Goal: Complete application form: Complete application form

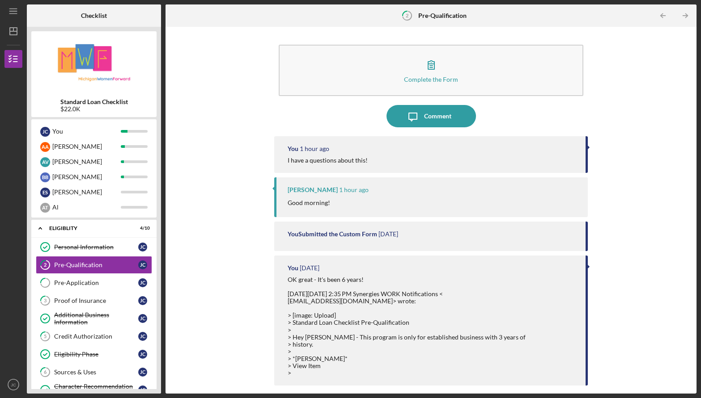
click at [558, 139] on div "You 1 hour ago I have a questions about this!" at bounding box center [430, 154] width 313 height 37
click at [414, 119] on icon "Icon/Message" at bounding box center [413, 116] width 22 height 22
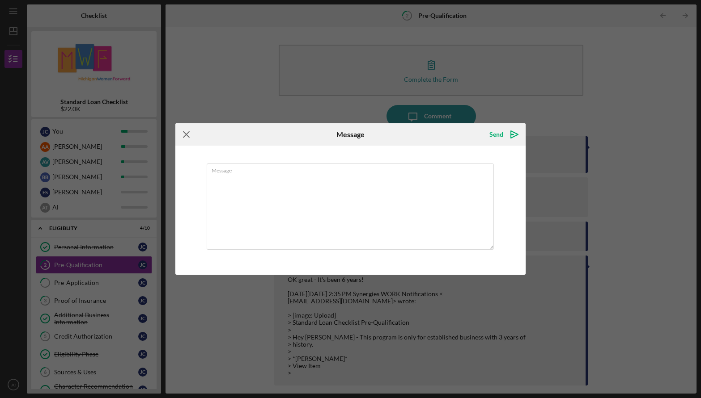
click at [182, 137] on icon "Icon/Menu Close" at bounding box center [186, 134] width 22 height 22
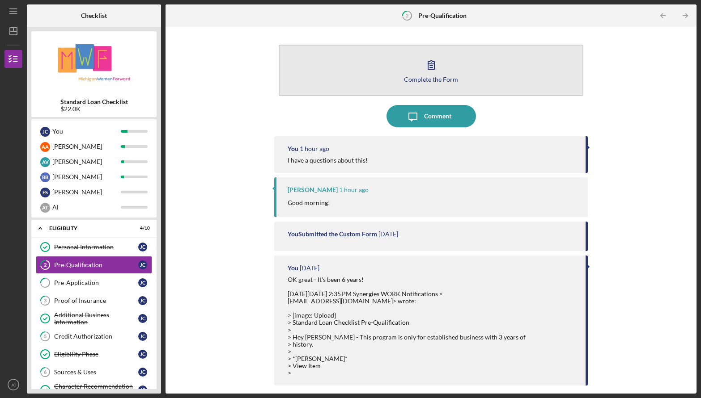
click at [446, 67] on button "Complete the Form Form" at bounding box center [431, 70] width 304 height 51
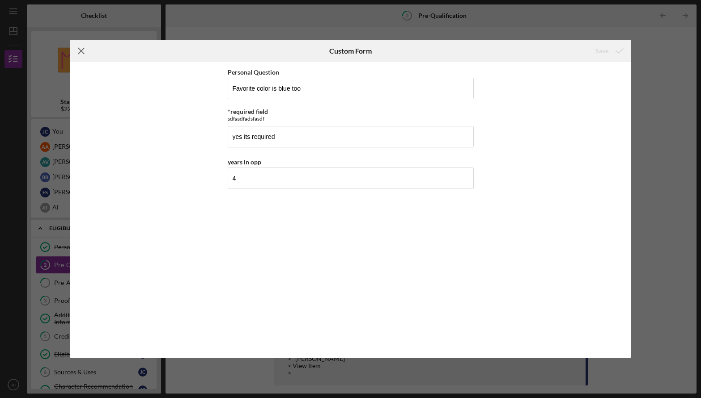
click at [80, 51] on line at bounding box center [81, 51] width 6 height 6
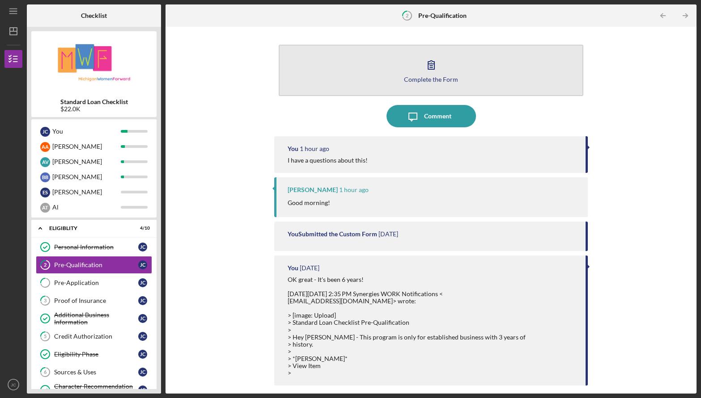
click at [453, 69] on button "Complete the Form Form" at bounding box center [431, 70] width 304 height 51
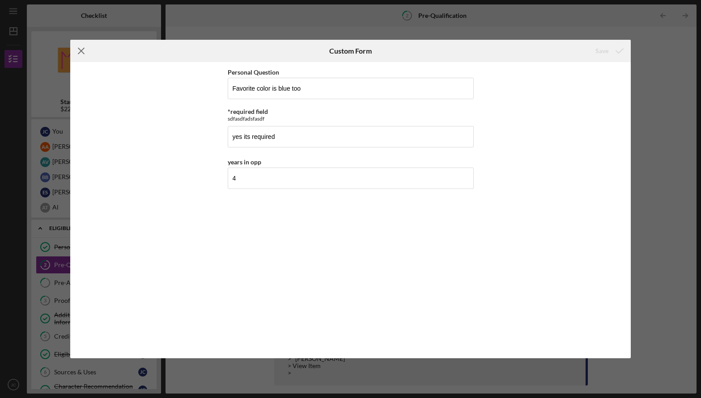
click at [79, 50] on line at bounding box center [81, 51] width 6 height 6
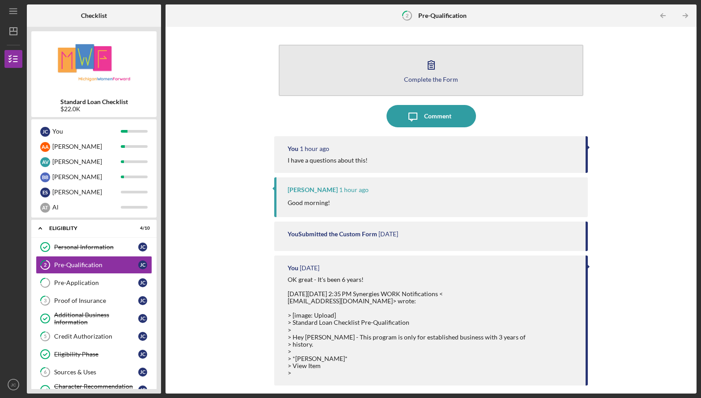
click at [449, 64] on button "Complete the Form Form" at bounding box center [431, 70] width 304 height 51
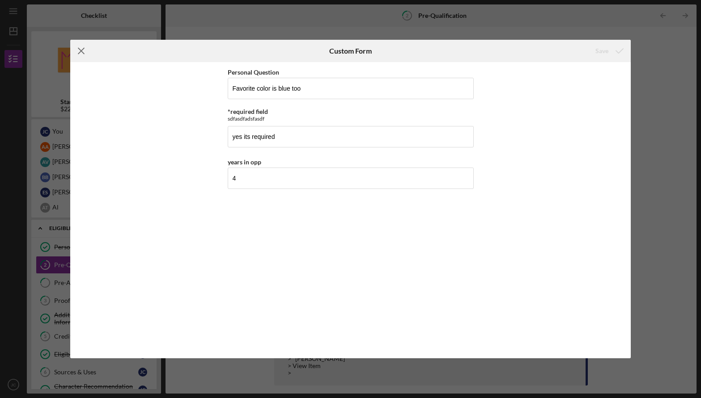
click at [78, 50] on icon "Icon/Menu Close" at bounding box center [81, 51] width 22 height 22
